Goal: Check status: Check status

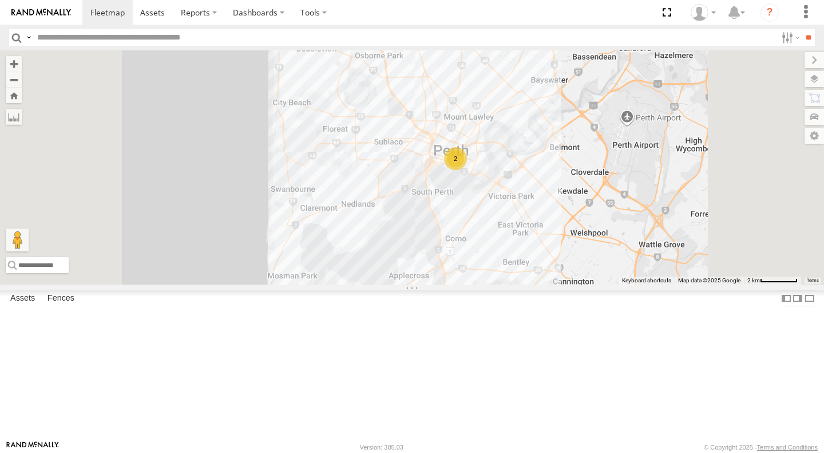
drag, startPoint x: 701, startPoint y: 230, endPoint x: 661, endPoint y: 163, distance: 78.3
click at [693, 124] on div "2 Van117" at bounding box center [412, 167] width 824 height 234
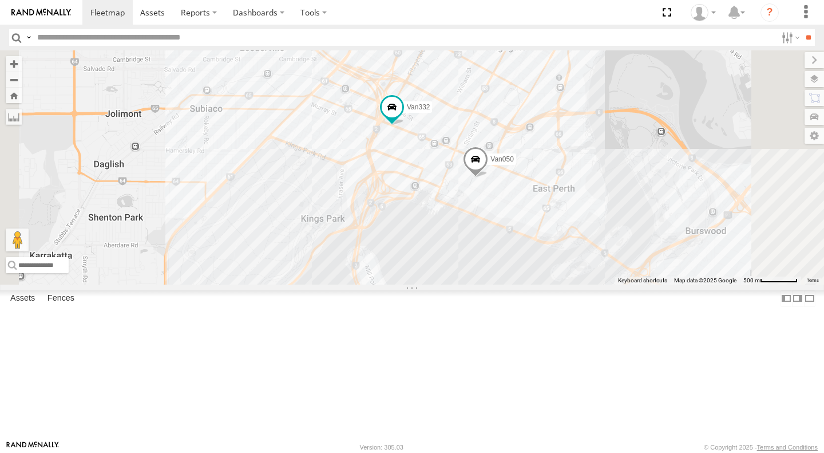
drag, startPoint x: 567, startPoint y: 203, endPoint x: 569, endPoint y: 211, distance: 8.2
click at [569, 211] on div "Van117 Van050 Van332" at bounding box center [412, 167] width 824 height 234
click at [488, 177] on span at bounding box center [475, 162] width 25 height 31
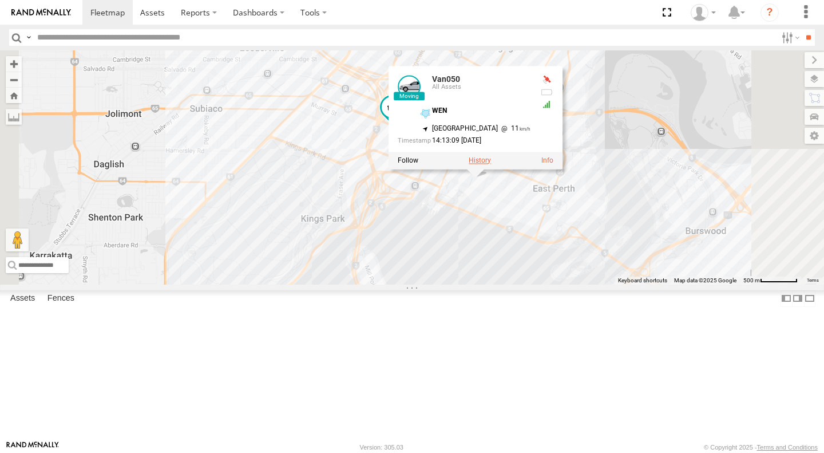
click at [491, 164] on label at bounding box center [480, 160] width 22 height 8
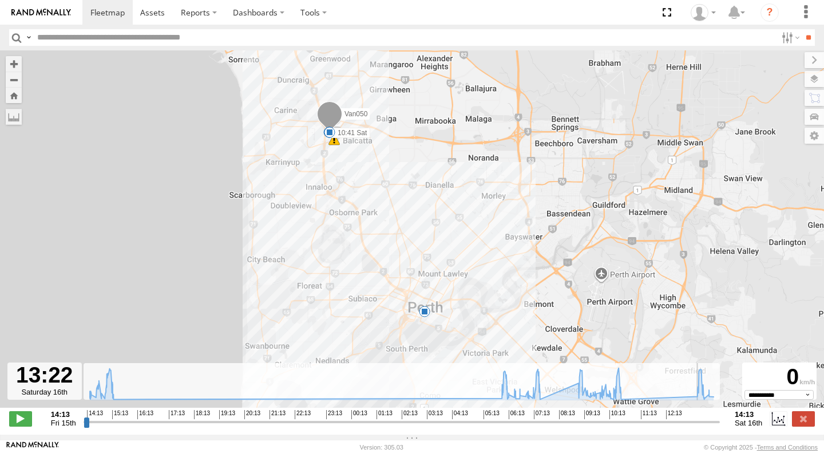
drag, startPoint x: 86, startPoint y: 428, endPoint x: 694, endPoint y: 417, distance: 607.9
click at [694, 417] on input "range" at bounding box center [402, 421] width 636 height 11
click at [24, 424] on span at bounding box center [20, 418] width 23 height 15
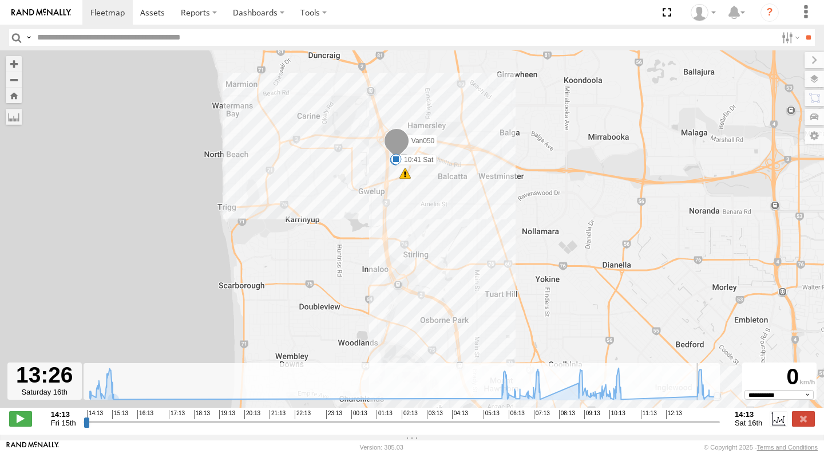
drag, startPoint x: 367, startPoint y: 258, endPoint x: 350, endPoint y: 145, distance: 113.6
click at [350, 147] on div "Van050 15:10 Fri 07:35 Sat 10:41 Sat 7" at bounding box center [412, 234] width 824 height 369
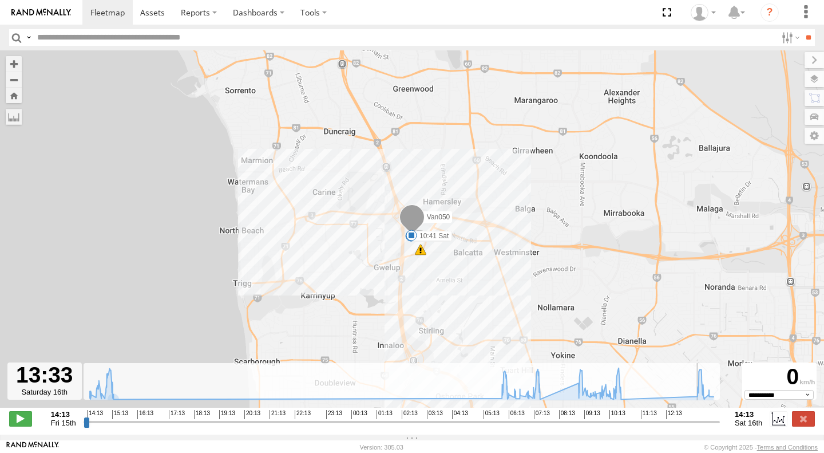
drag, startPoint x: 540, startPoint y: 322, endPoint x: 422, endPoint y: 86, distance: 263.4
click at [422, 86] on div "Van050 15:10 Fri 07:35 Sat 10:41 Sat 7" at bounding box center [412, 234] width 824 height 369
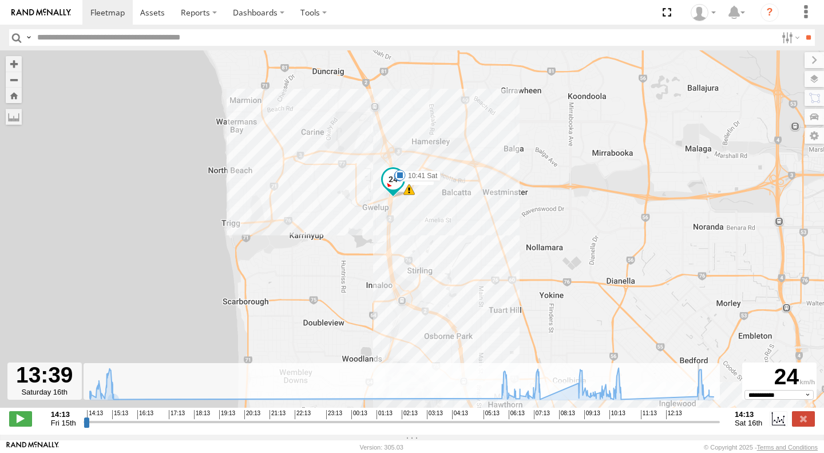
drag, startPoint x: 602, startPoint y: 287, endPoint x: 510, endPoint y: 65, distance: 240.4
click at [510, 65] on div "Van050 15:10 Fri 07:35 Sat 10:41 Sat 7" at bounding box center [412, 234] width 824 height 369
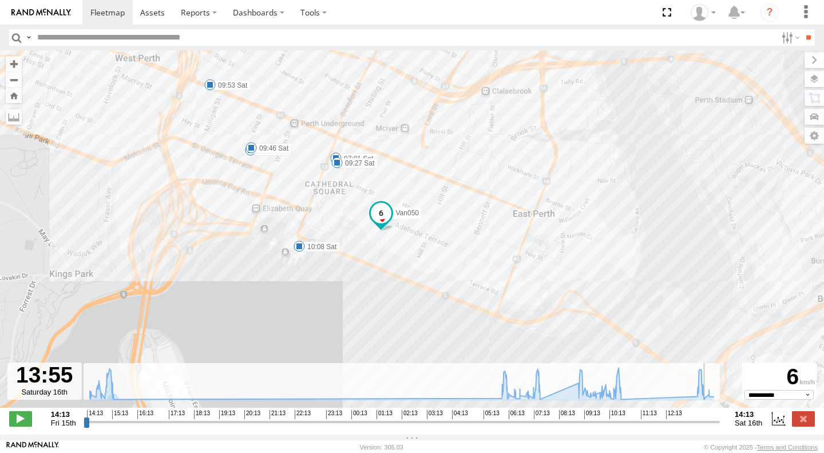
drag, startPoint x: 446, startPoint y: 303, endPoint x: 448, endPoint y: 180, distance: 123.1
click at [448, 180] on div "Van050 15:10 Fri 07:35 Sat 10:41 Sat 07:01 Sat 07:11 Sat 09:16 Sat 09:27 Sat 09…" at bounding box center [412, 234] width 824 height 369
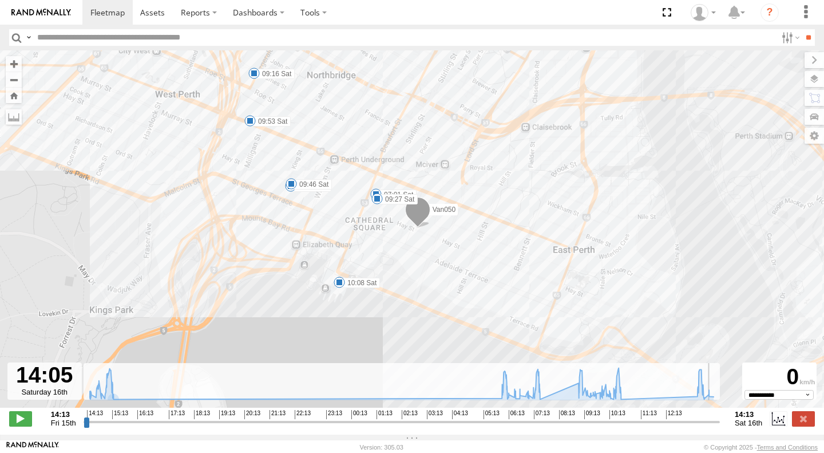
drag, startPoint x: 346, startPoint y: 278, endPoint x: 387, endPoint y: 318, distance: 57.1
click at [387, 318] on div "Van050 15:10 Fri 07:35 Sat 10:41 Sat 07:01 Sat 07:11 Sat 09:16 Sat 09:27 Sat 09…" at bounding box center [412, 234] width 824 height 369
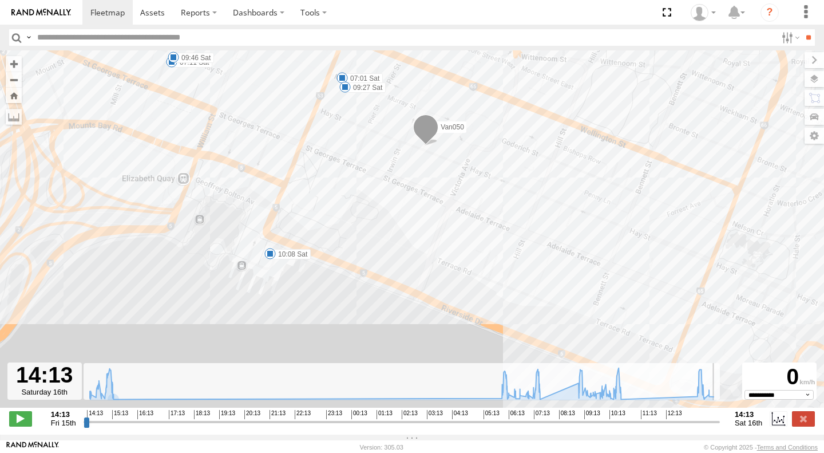
type input "**********"
click at [695, 398] on icon at bounding box center [697, 396] width 9 height 9
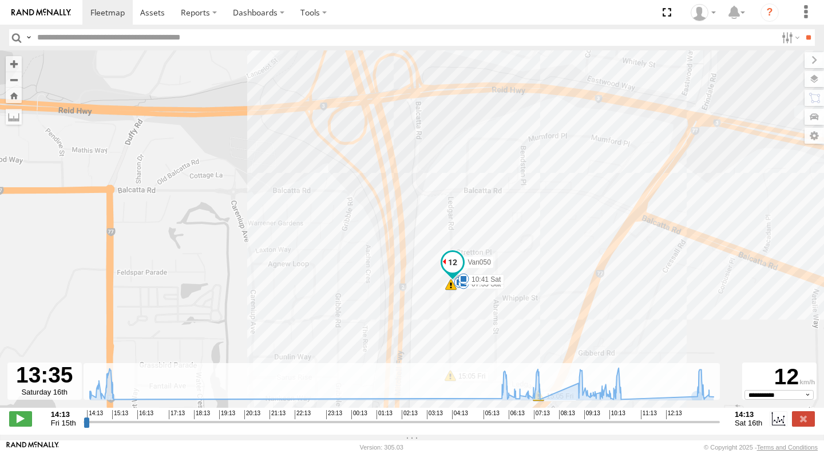
drag, startPoint x: 670, startPoint y: 286, endPoint x: 712, endPoint y: 333, distance: 62.8
click at [712, 333] on div "Van050 15:10 Fri 07:35 Sat 10:41 Sat 07:01 Sat 07:11 Sat 09:16 Sat 09:27 Sat 09…" at bounding box center [412, 234] width 824 height 369
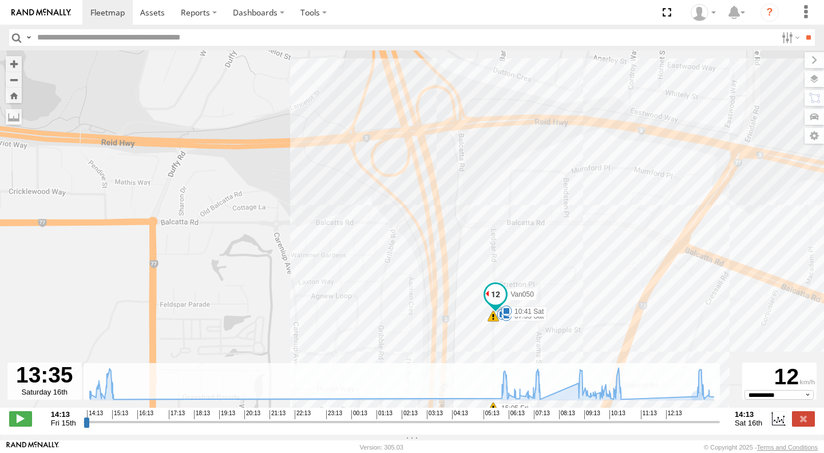
drag, startPoint x: 515, startPoint y: 188, endPoint x: 559, endPoint y: 223, distance: 56.7
click at [559, 223] on div "Van050 15:10 Fri 07:35 Sat 10:41 Sat 07:01 Sat 07:11 Sat 09:16 Sat 09:27 Sat 09…" at bounding box center [412, 234] width 824 height 369
click at [807, 38] on input "**" at bounding box center [808, 37] width 13 height 17
